Goal: Information Seeking & Learning: Learn about a topic

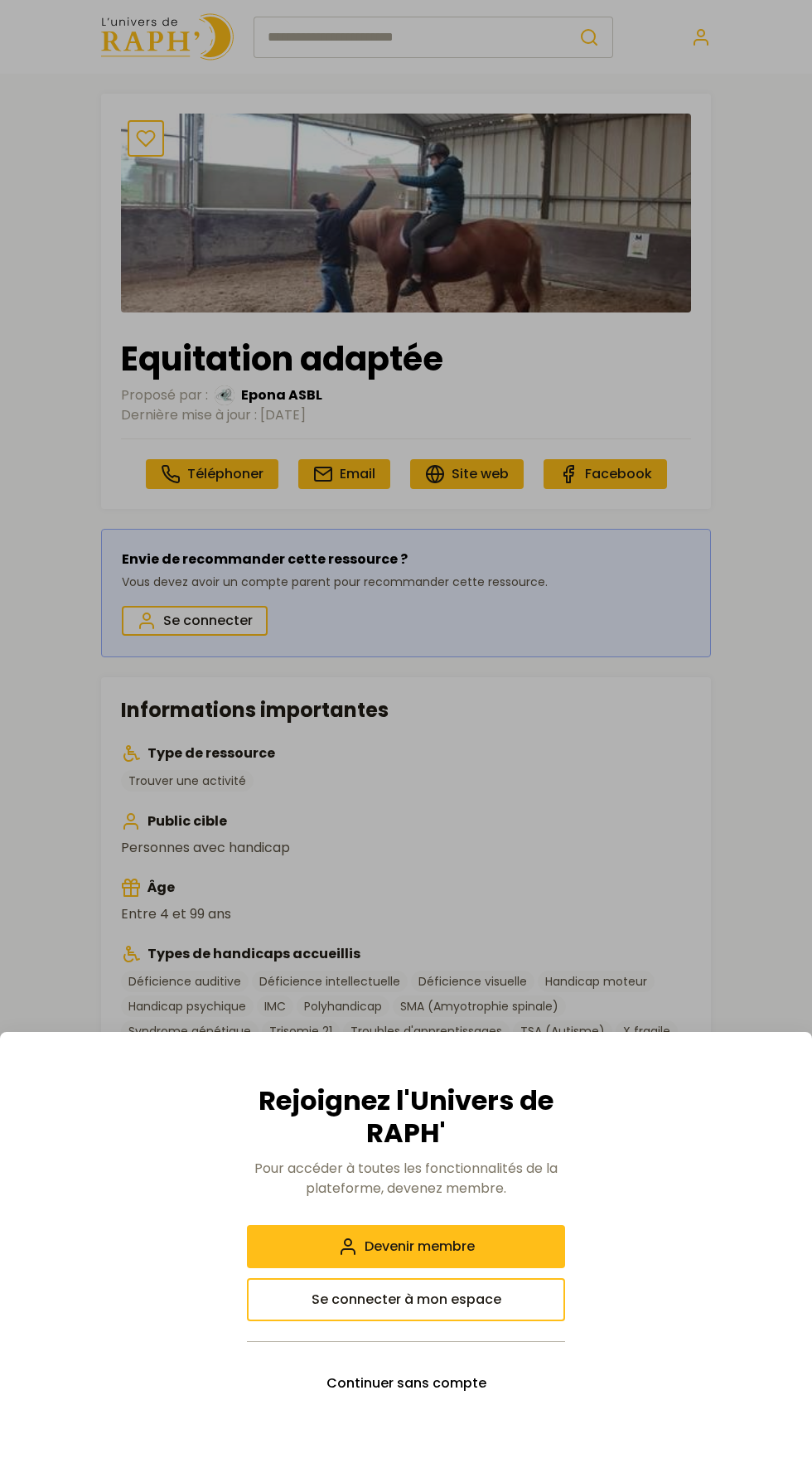
scroll to position [4, 0]
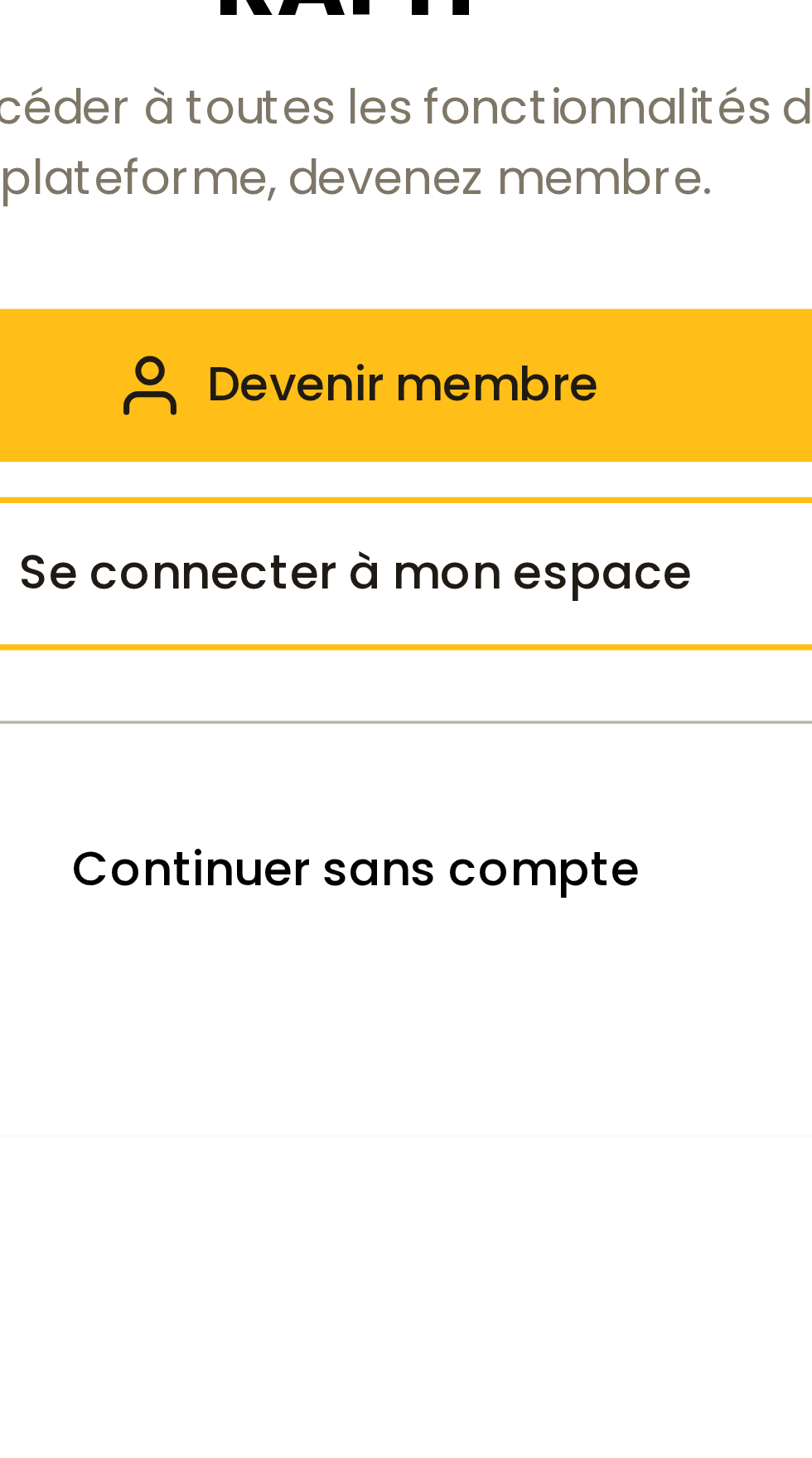
click at [438, 1393] on span "Continuer sans compte" at bounding box center [406, 1383] width 160 height 20
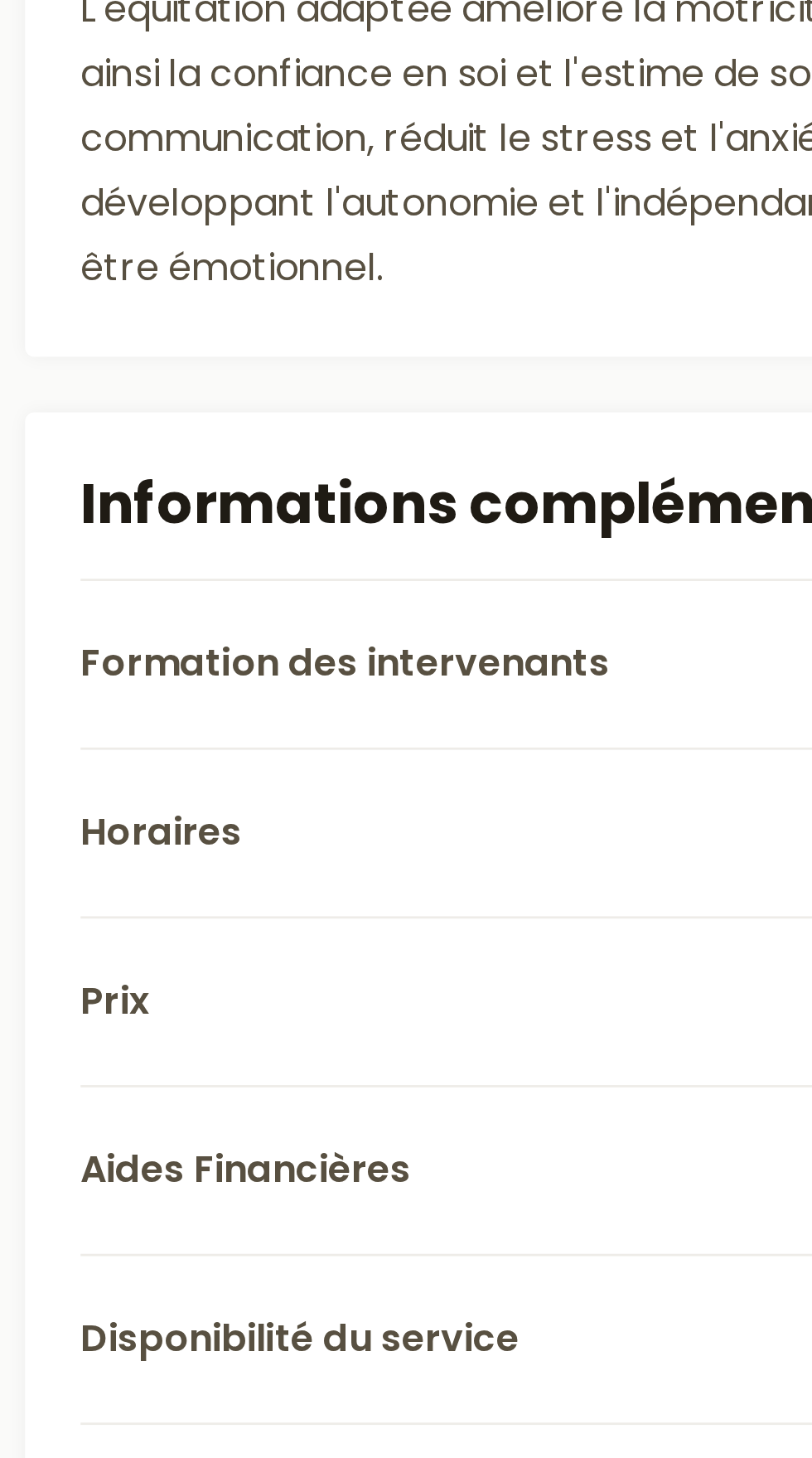
scroll to position [547, 0]
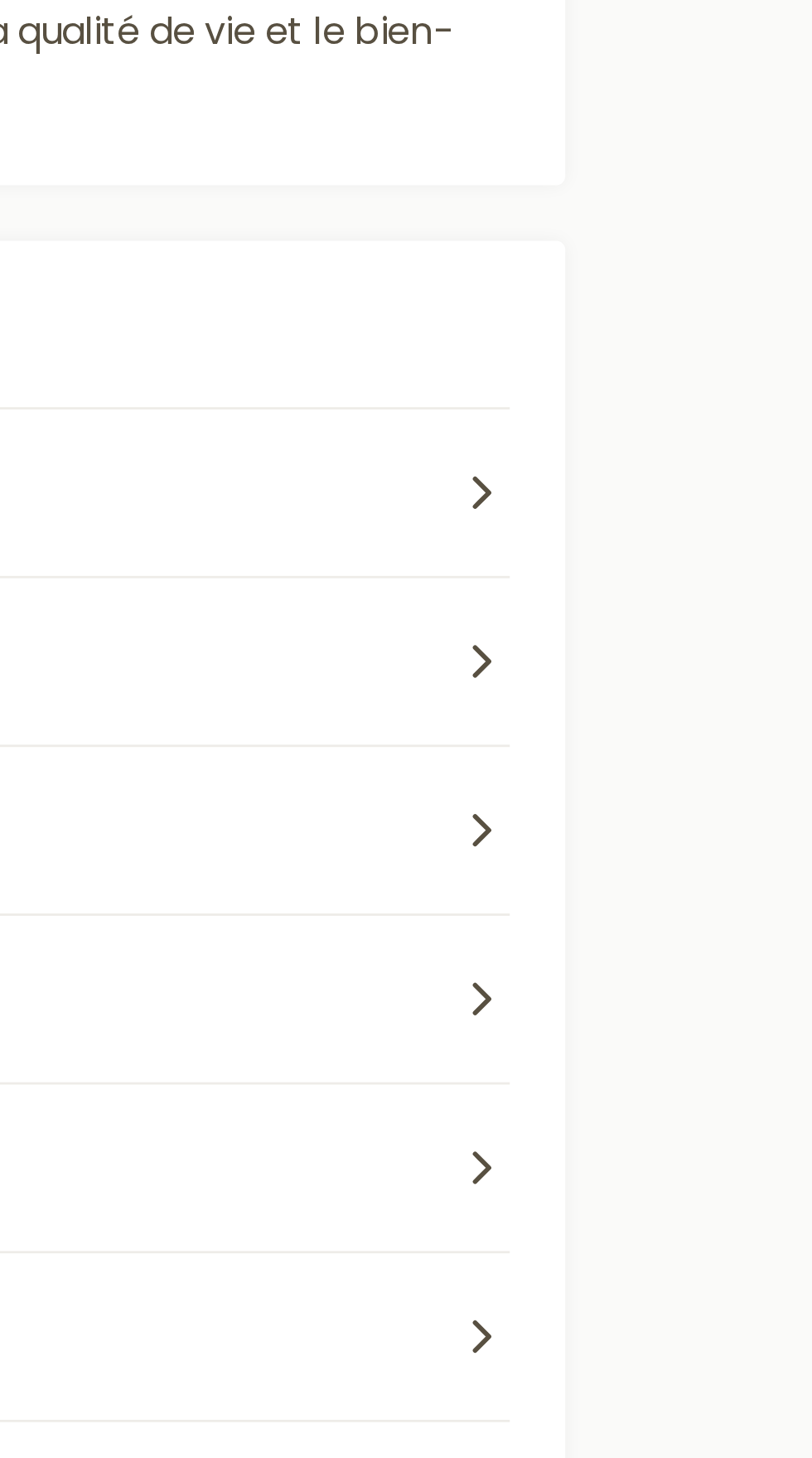
click at [689, 1165] on icon "button" at bounding box center [681, 1165] width 20 height 20
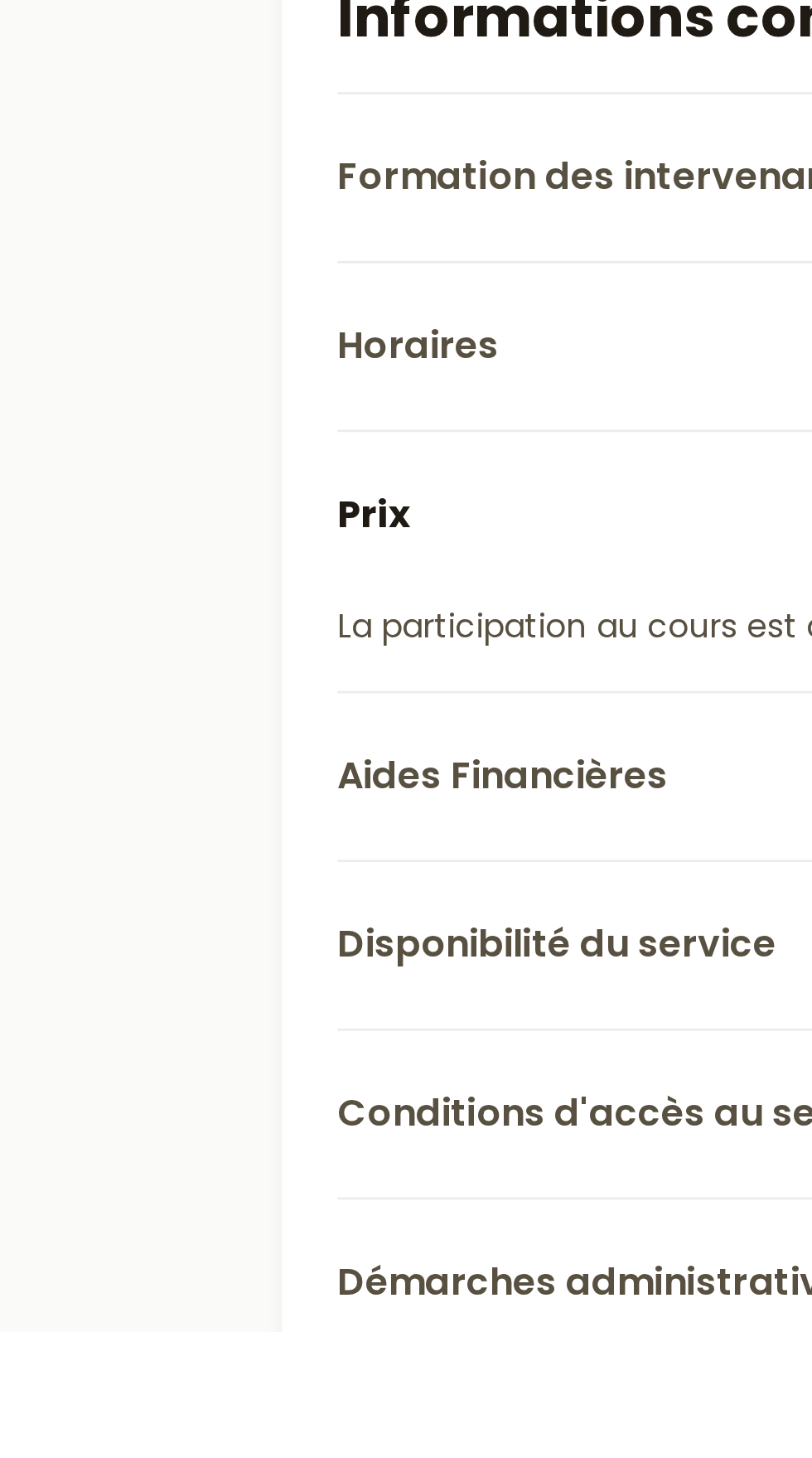
click at [227, 1255] on span "Aides Financières" at bounding box center [180, 1259] width 118 height 20
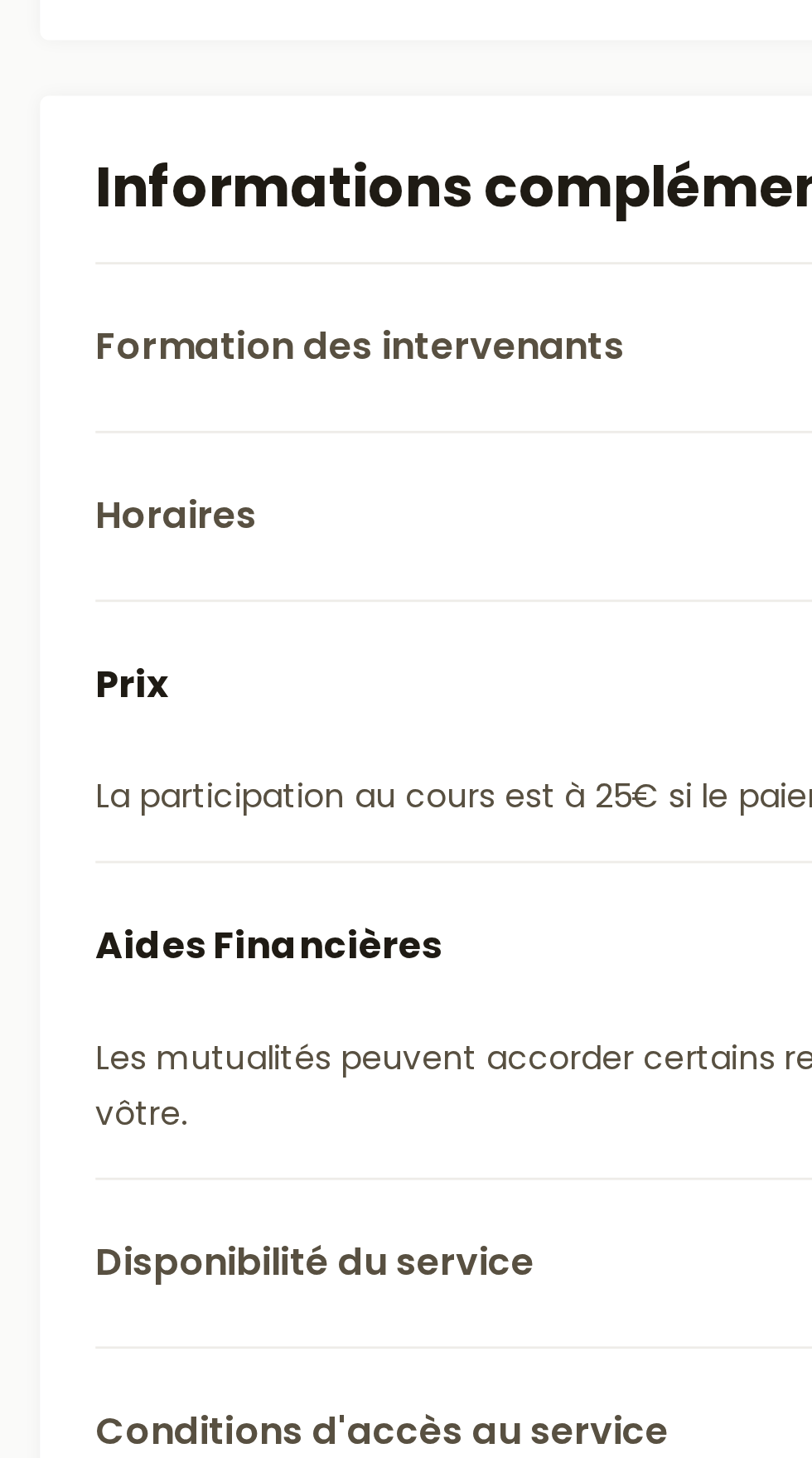
scroll to position [818, 0]
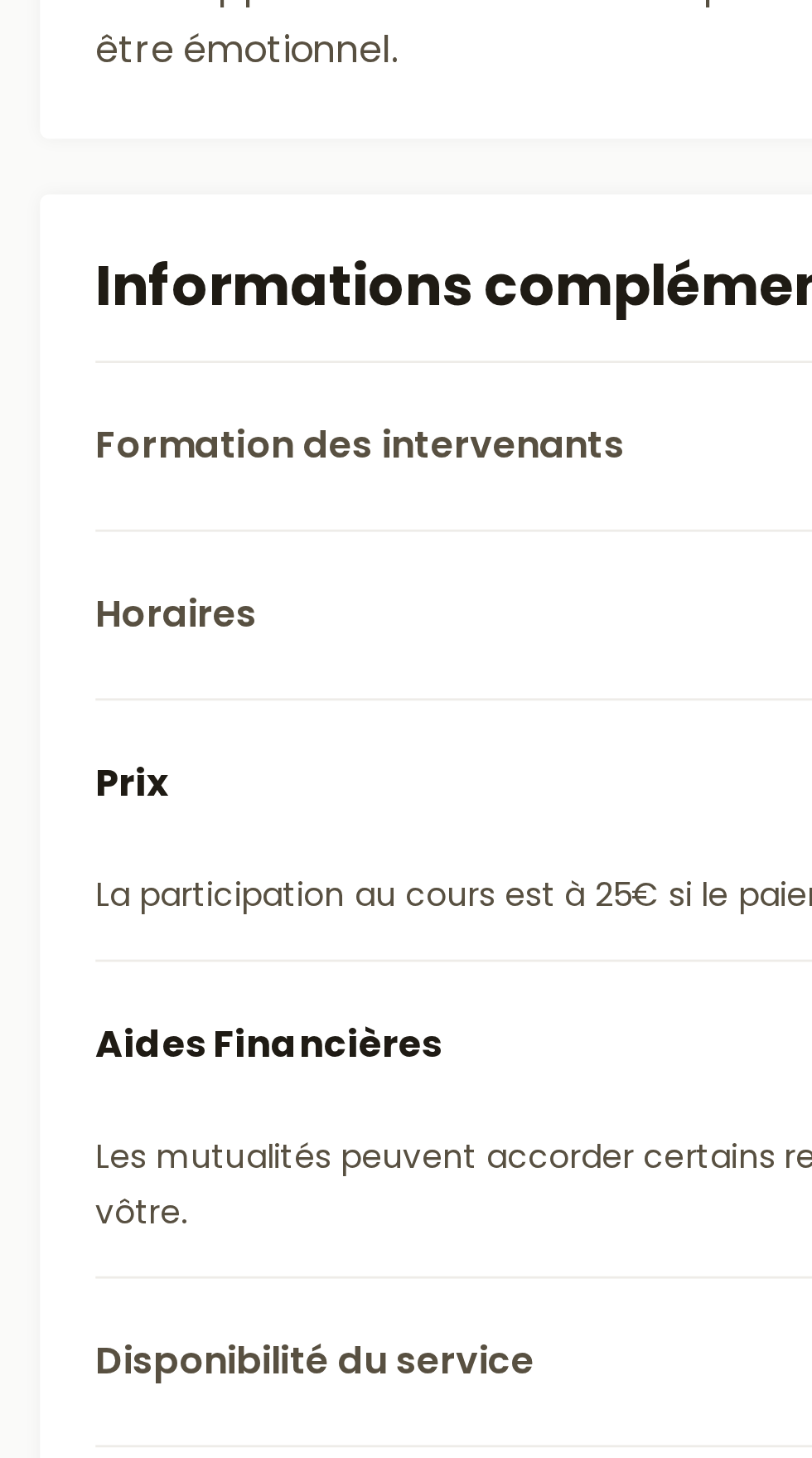
click at [256, 825] on button "Horaires" at bounding box center [406, 832] width 570 height 60
